Goal: Task Accomplishment & Management: Manage account settings

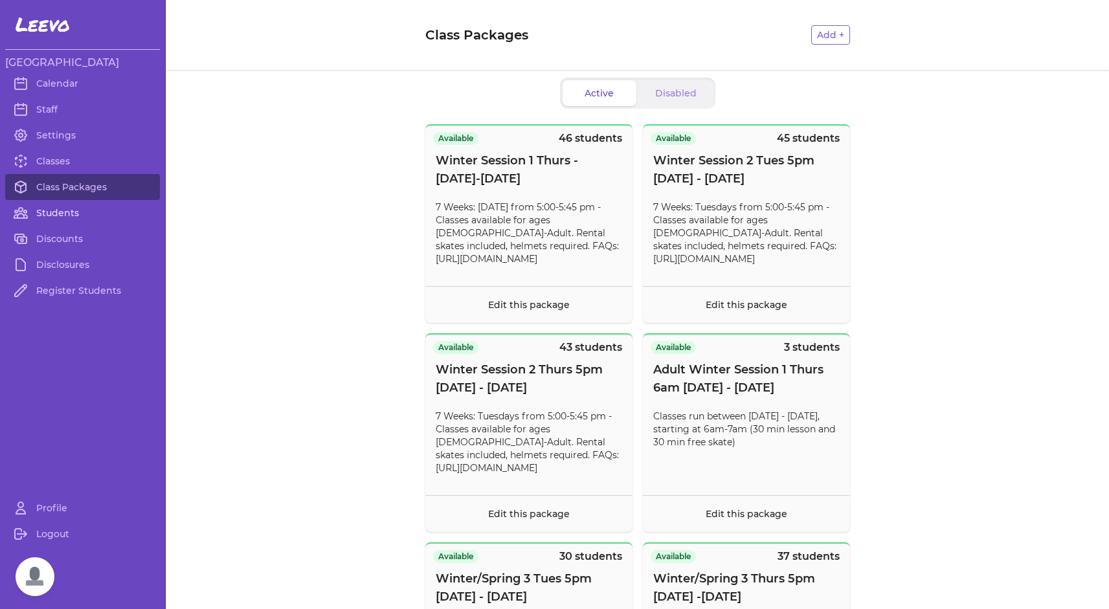
scroll to position [1345, 0]
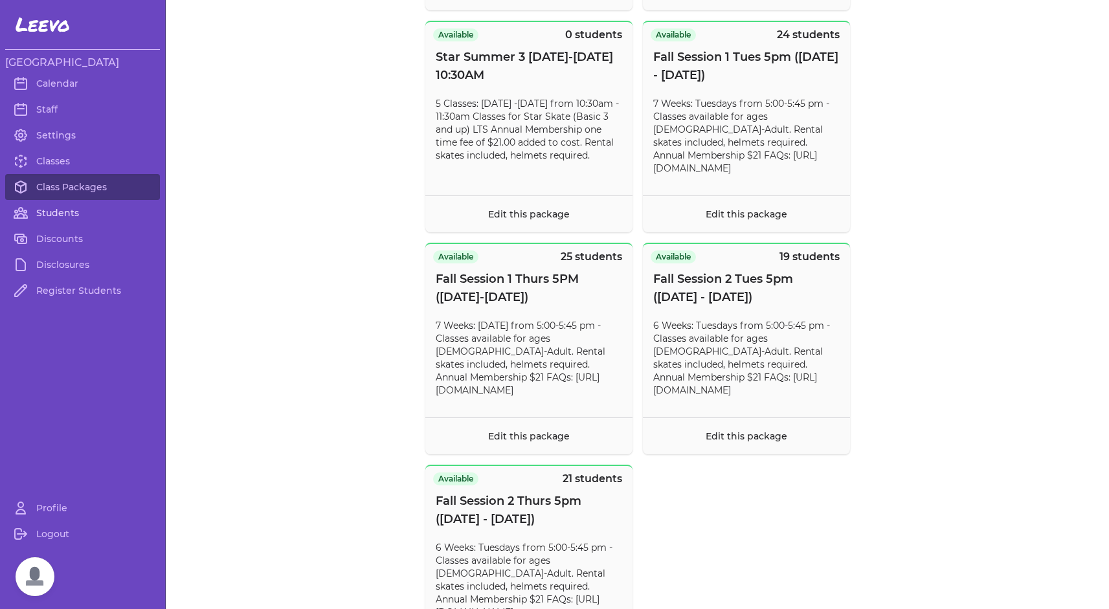
click at [66, 218] on link "Students" at bounding box center [82, 213] width 155 height 26
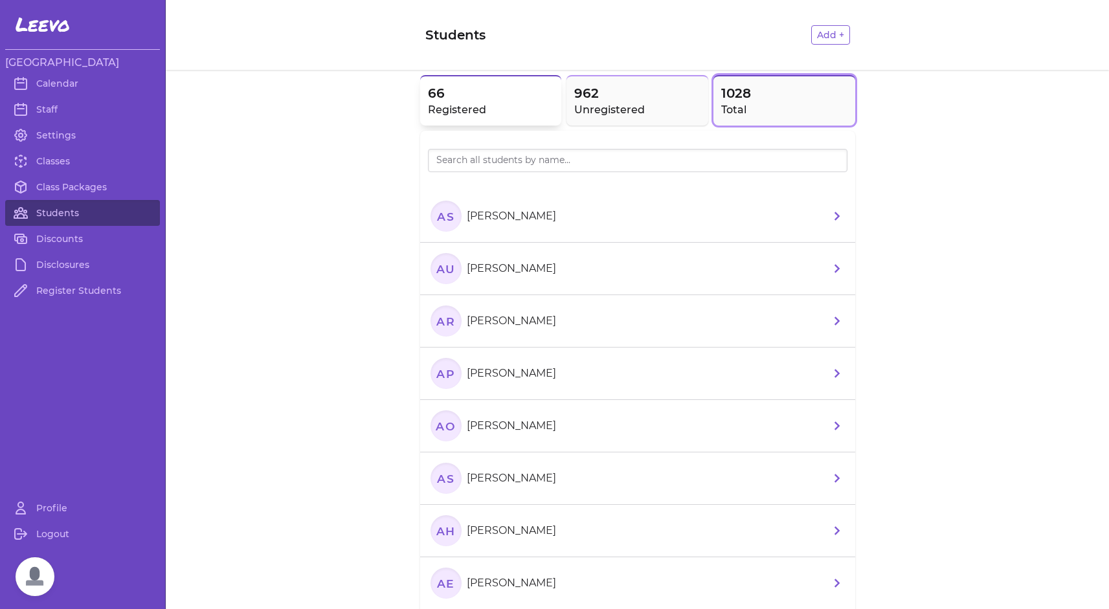
click at [499, 108] on h2 "Registered" at bounding box center [491, 110] width 126 height 16
click at [502, 160] on input "search" at bounding box center [638, 160] width 420 height 23
type input "mic"
click at [434, 324] on text "MM" at bounding box center [445, 321] width 23 height 14
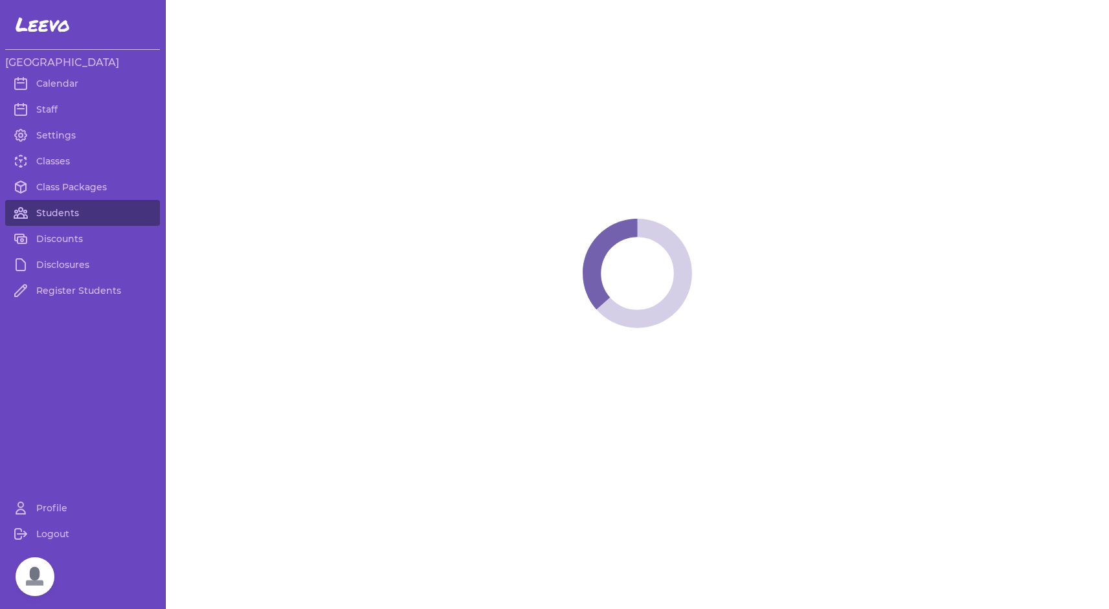
select select "MT"
select select "1"
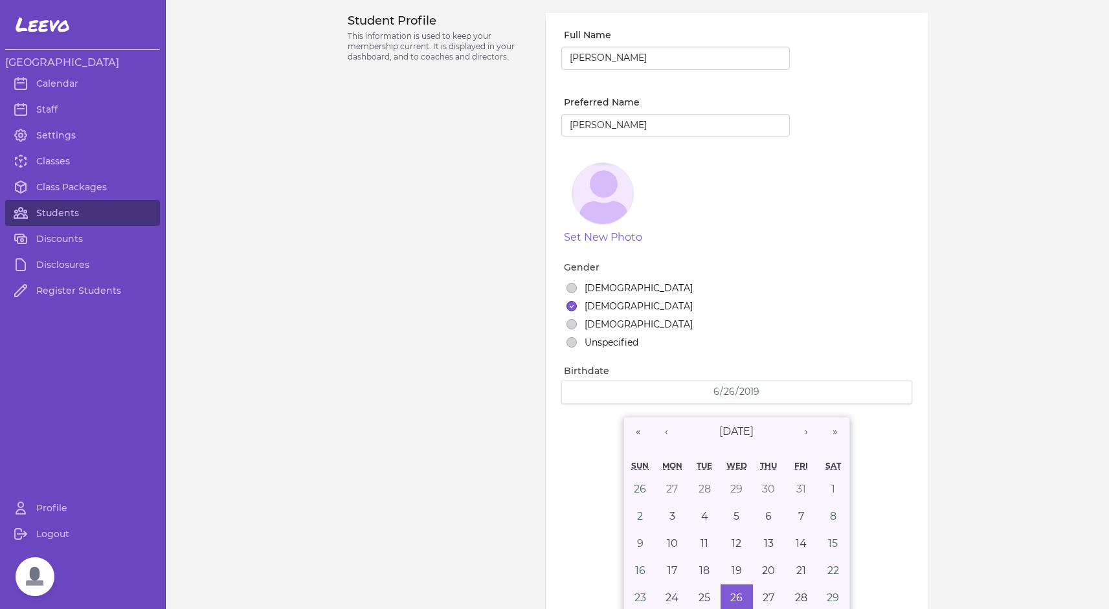
drag, startPoint x: 631, startPoint y: 56, endPoint x: 557, endPoint y: 57, distance: 73.2
click at [561, 57] on input "[PERSON_NAME]" at bounding box center [675, 58] width 229 height 23
